Goal: Find specific page/section: Find specific page/section

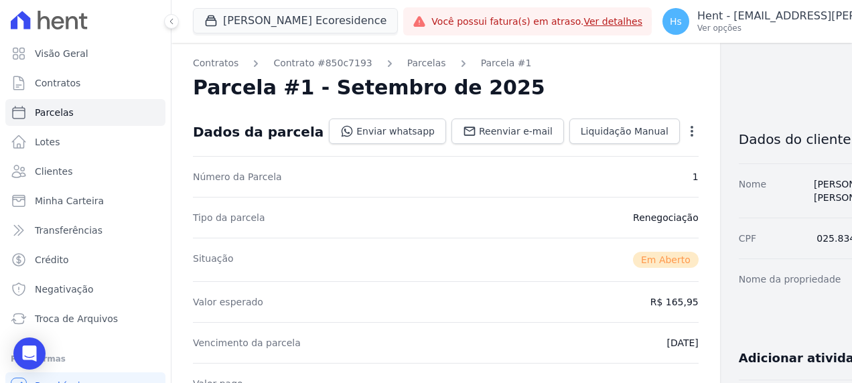
scroll to position [67, 0]
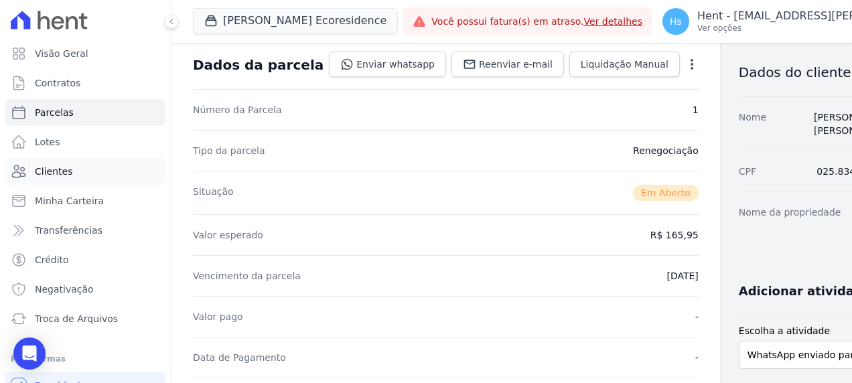
click at [60, 175] on span "Clientes" at bounding box center [54, 171] width 38 height 13
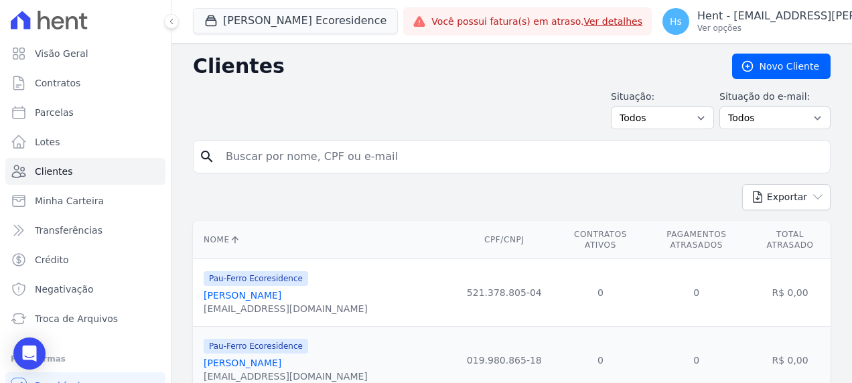
click at [284, 162] on input "search" at bounding box center [521, 156] width 607 height 27
paste input "[PERSON_NAME] dos [PERSON_NAME]"
type input "[PERSON_NAME] dos [PERSON_NAME]"
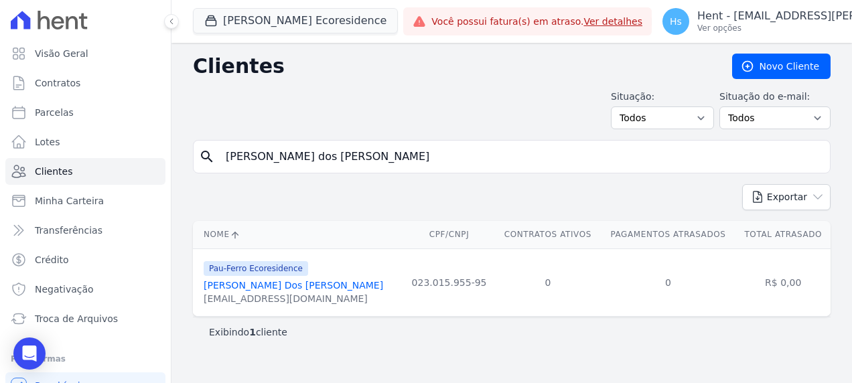
click at [275, 287] on link "[PERSON_NAME] Dos [PERSON_NAME]" at bounding box center [294, 285] width 180 height 11
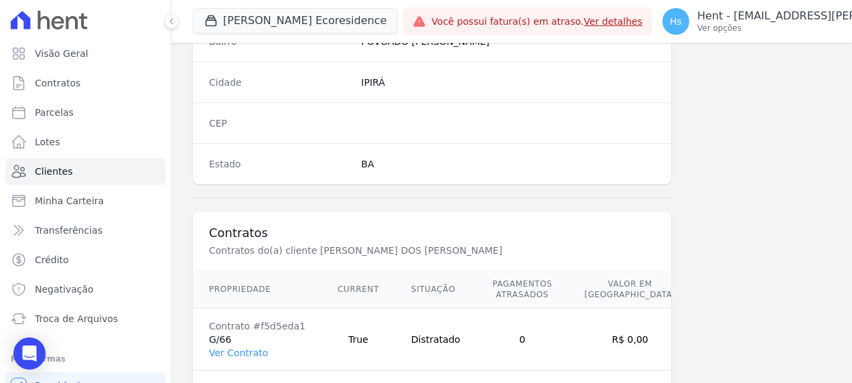
scroll to position [804, 0]
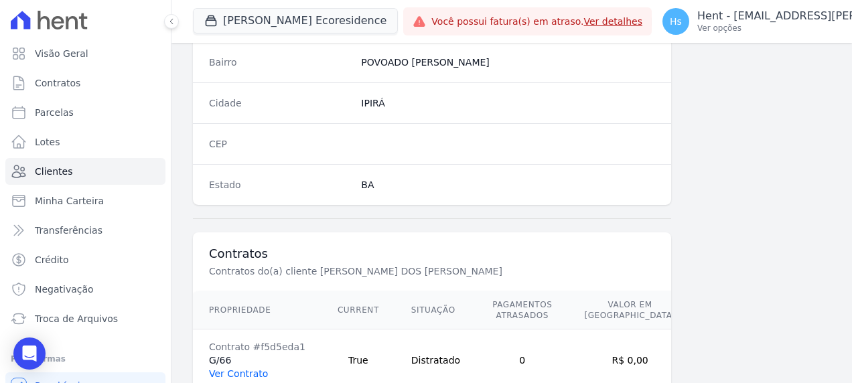
click at [234, 370] on link "Ver Contrato" at bounding box center [238, 373] width 59 height 11
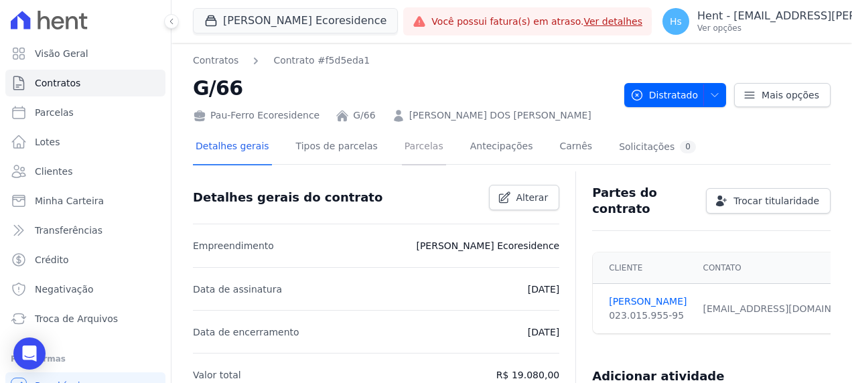
click at [415, 141] on link "Parcelas" at bounding box center [424, 148] width 44 height 36
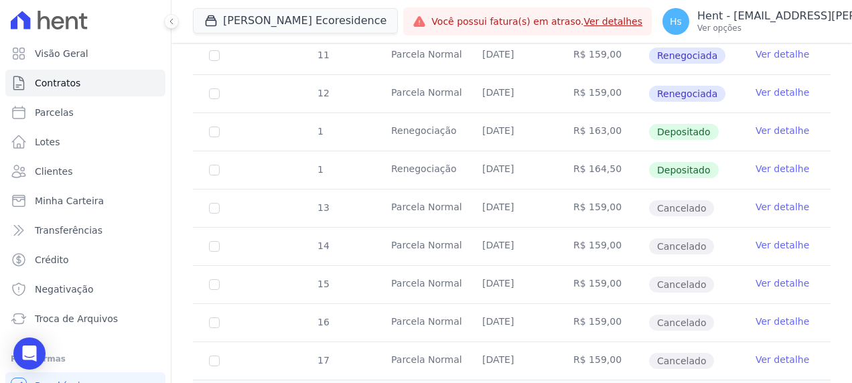
scroll to position [804, 0]
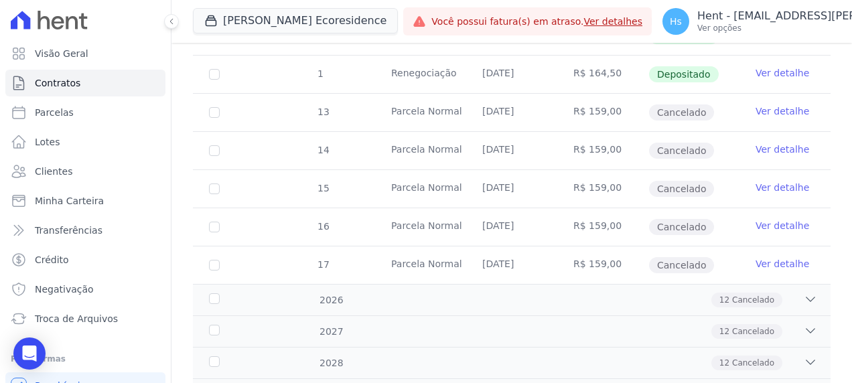
click at [762, 110] on link "Ver detalhe" at bounding box center [783, 111] width 54 height 13
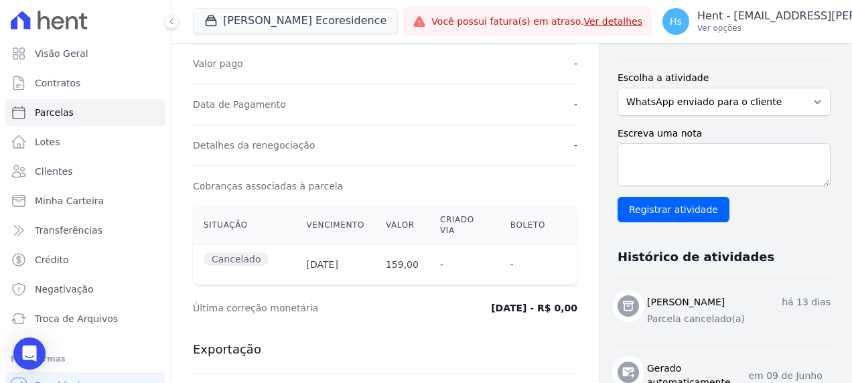
scroll to position [335, 0]
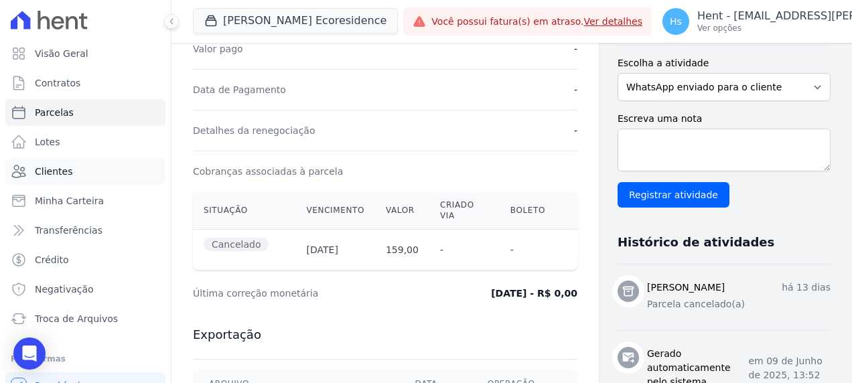
click at [64, 178] on span "Clientes" at bounding box center [54, 171] width 38 height 13
